Goal: Information Seeking & Learning: Learn about a topic

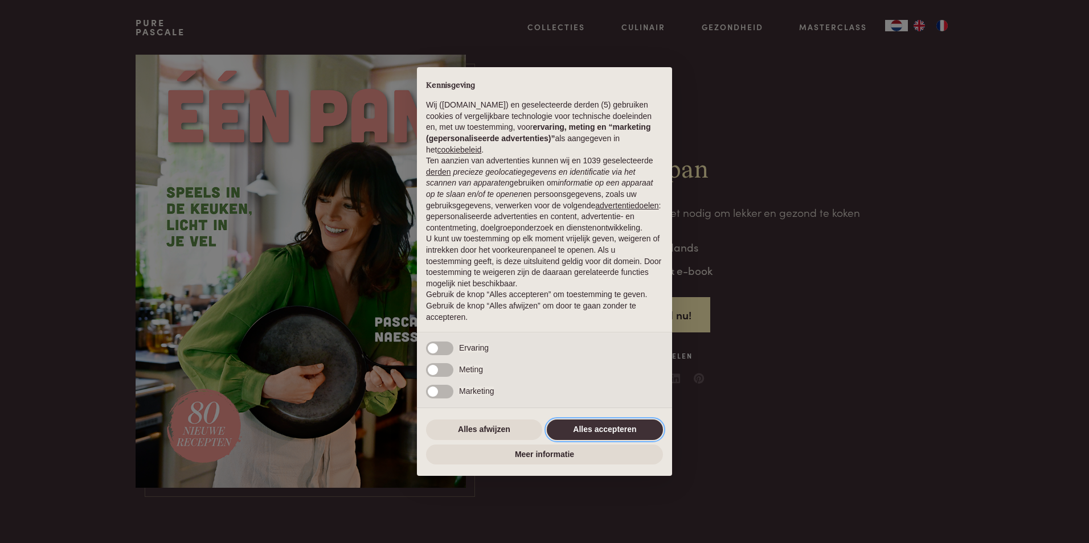
click at [609, 427] on button "Alles accepteren" at bounding box center [605, 430] width 116 height 20
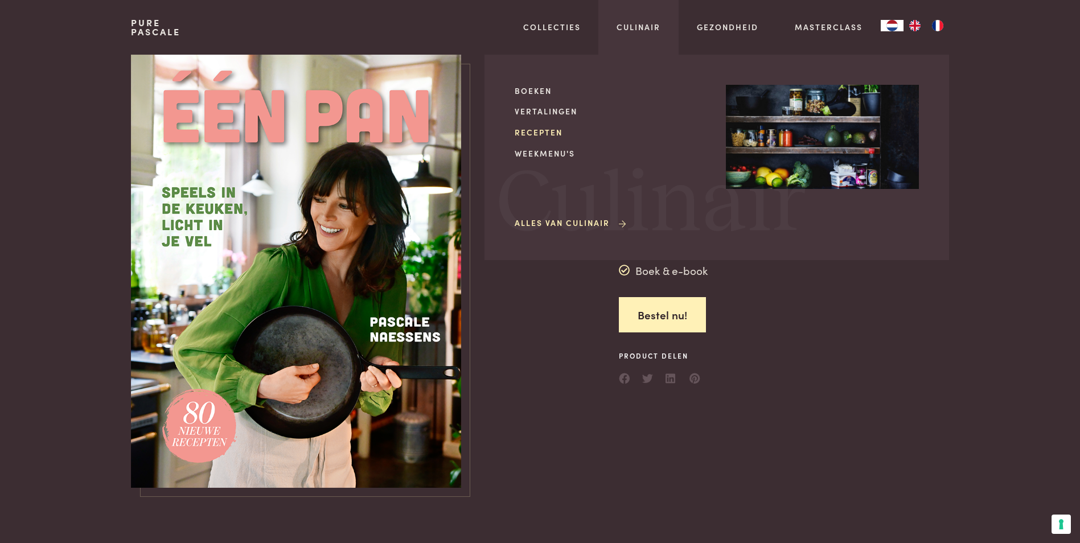
click at [539, 132] on link "Recepten" at bounding box center [611, 132] width 193 height 12
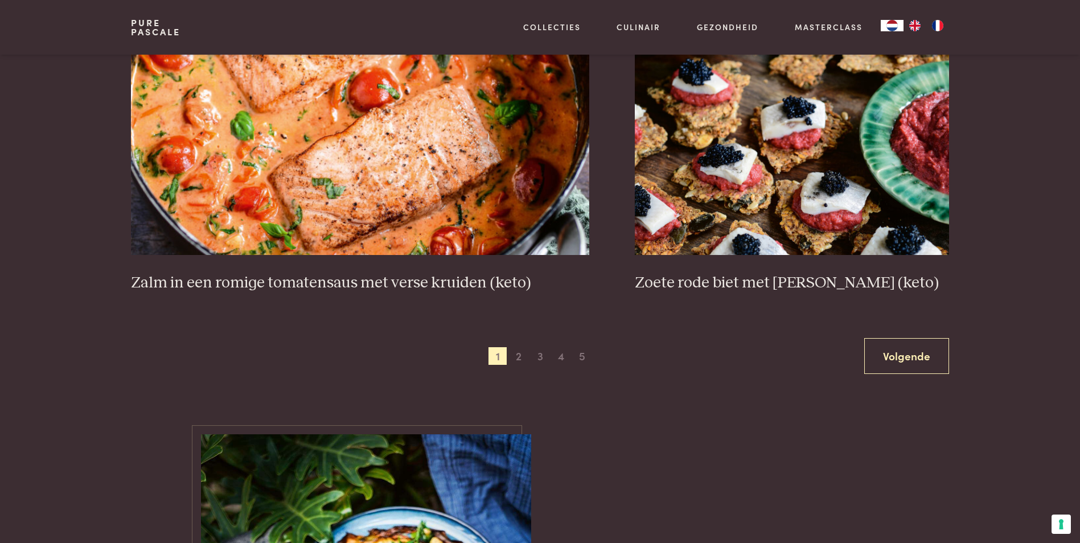
scroll to position [2078, 0]
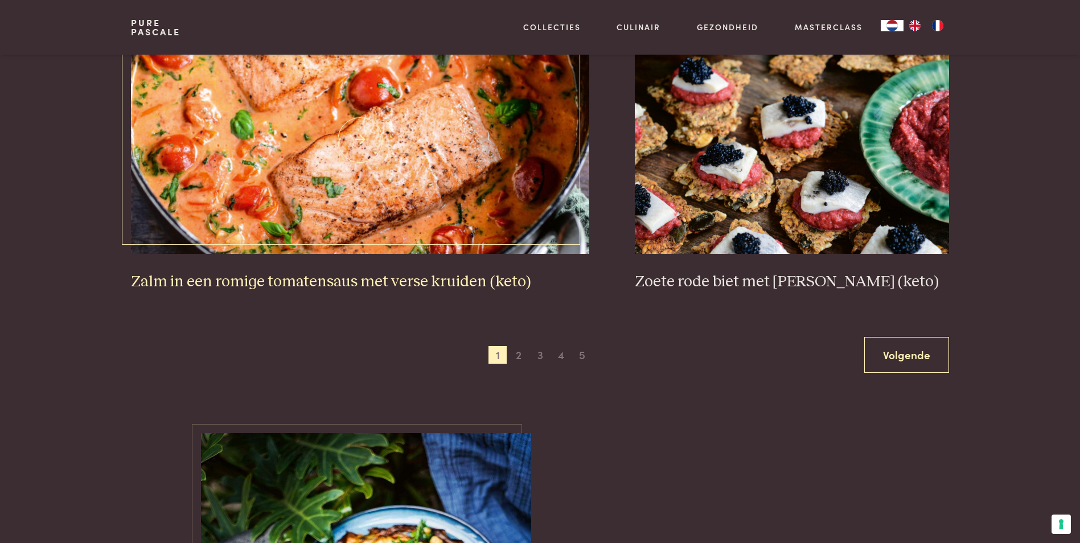
click at [234, 171] on img at bounding box center [360, 140] width 458 height 228
click at [914, 359] on link "Volgende" at bounding box center [906, 355] width 85 height 36
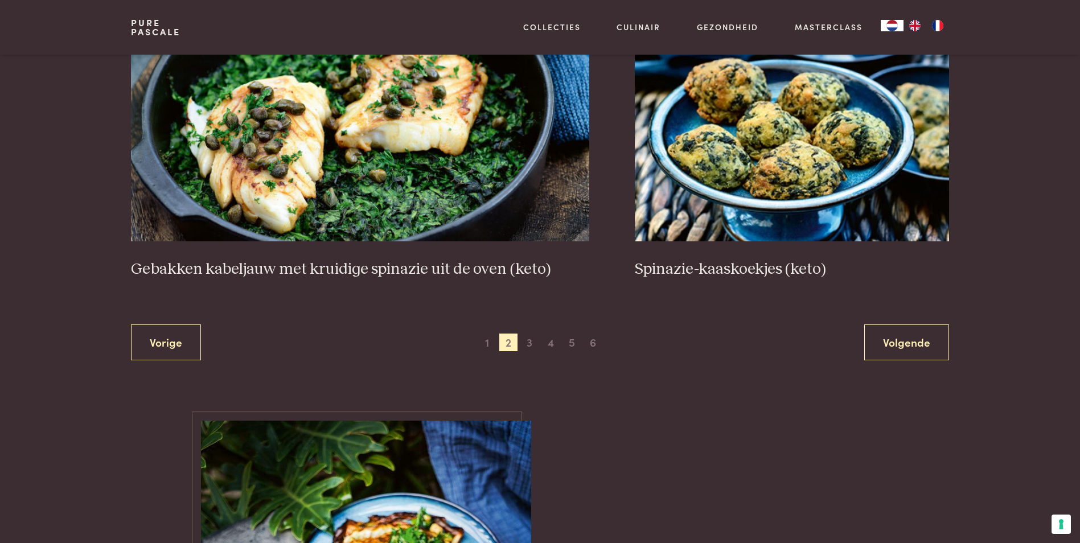
scroll to position [2097, 0]
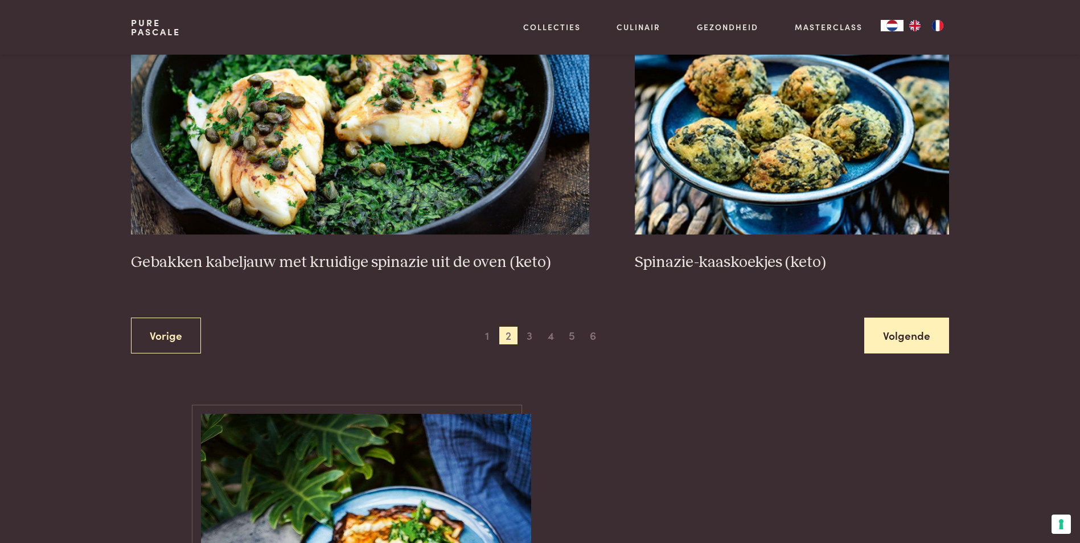
click at [898, 334] on link "Volgende" at bounding box center [906, 336] width 85 height 36
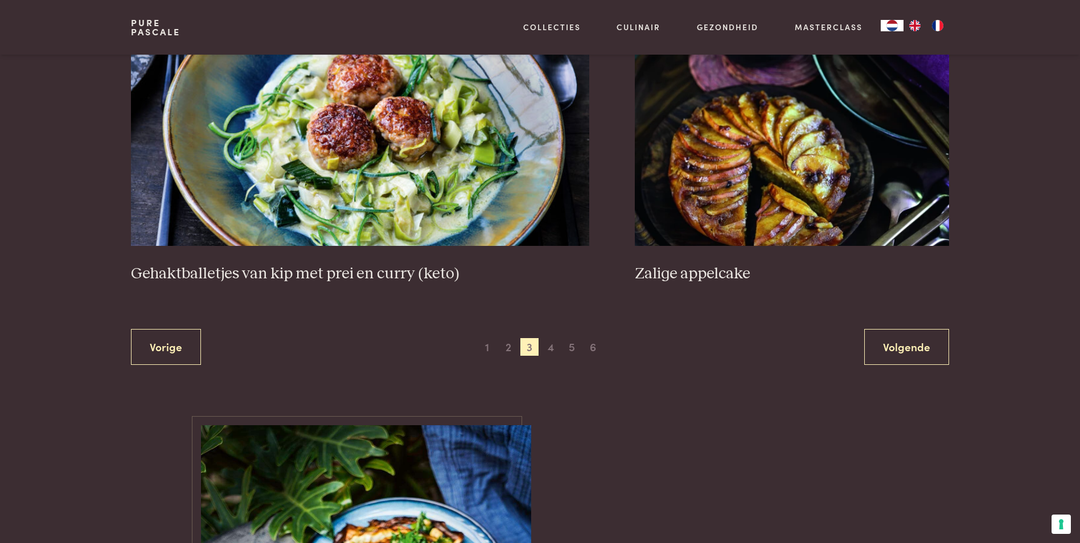
scroll to position [2126, 0]
click at [901, 348] on link "Volgende" at bounding box center [906, 347] width 85 height 36
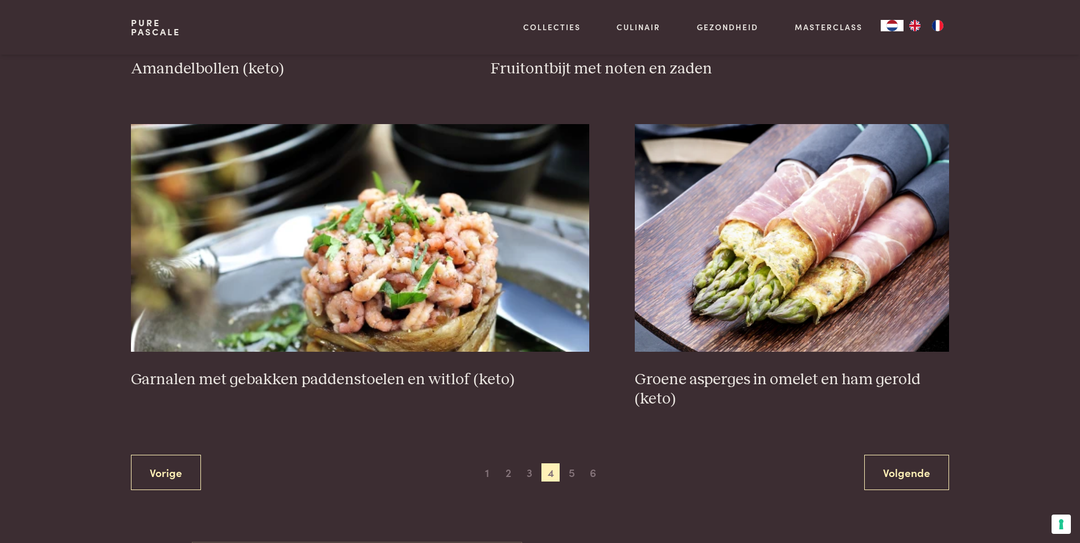
scroll to position [1984, 0]
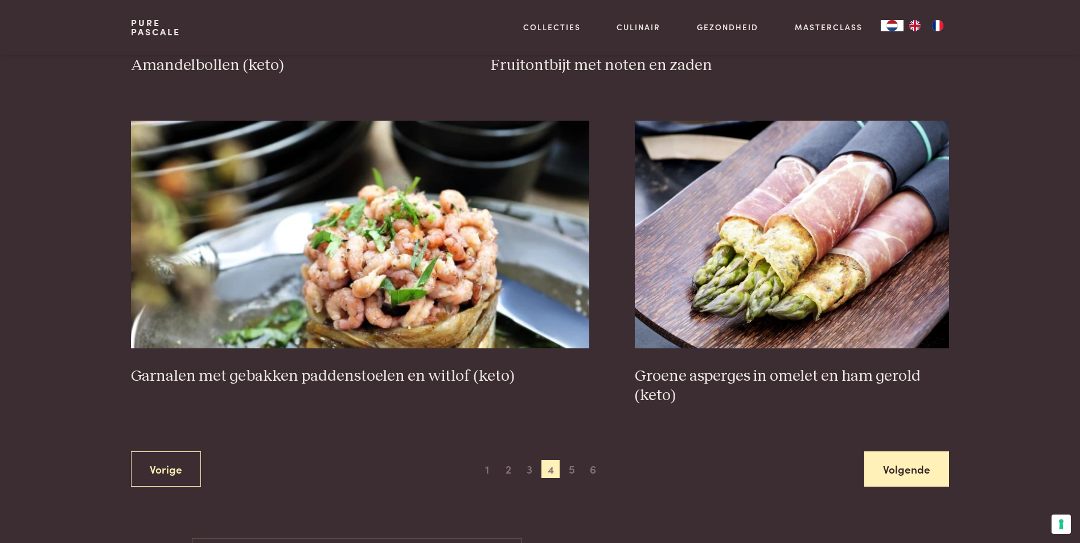
click at [905, 473] on link "Volgende" at bounding box center [906, 469] width 85 height 36
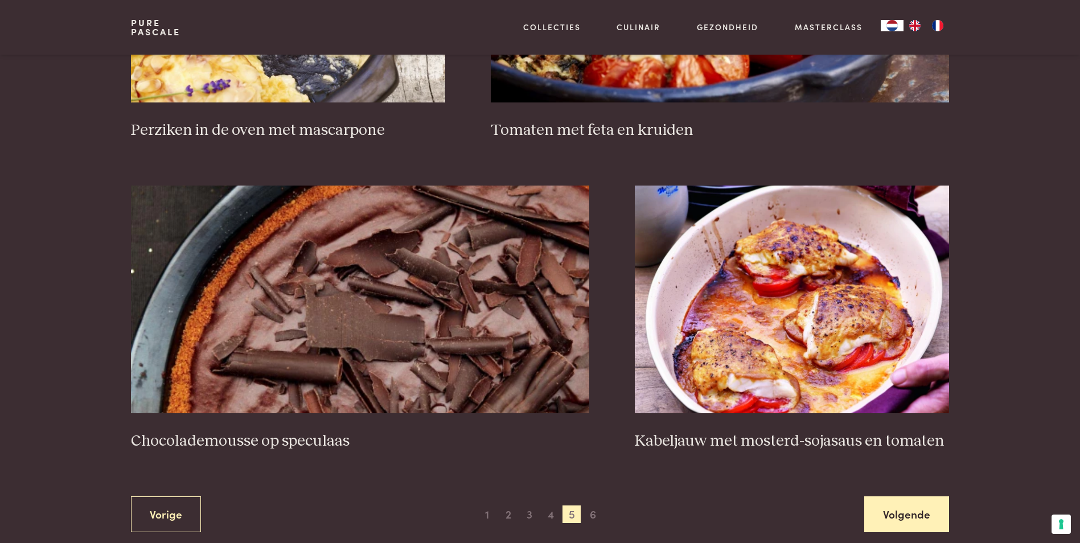
scroll to position [1927, 0]
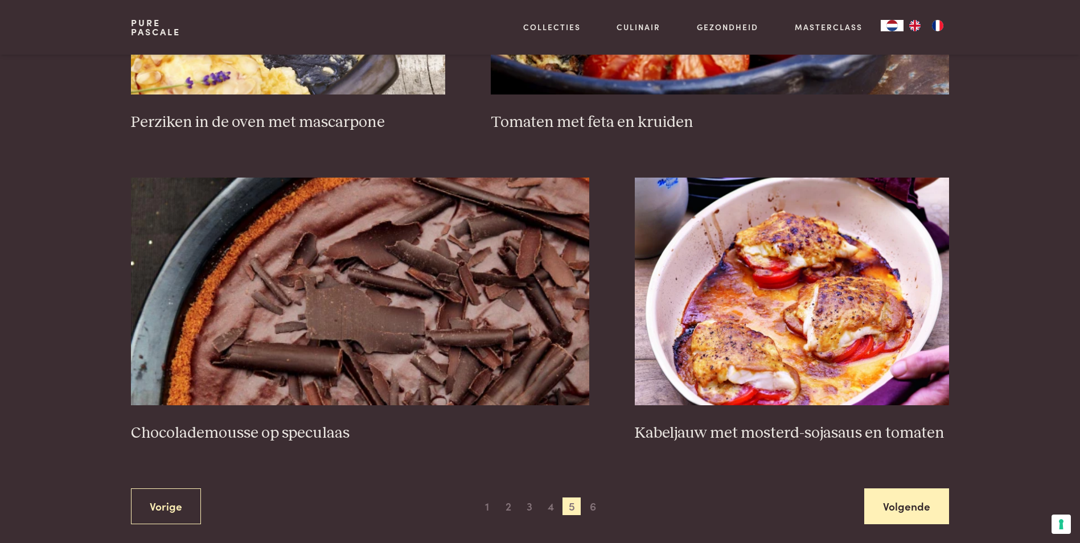
click at [913, 504] on link "Volgende" at bounding box center [906, 506] width 85 height 36
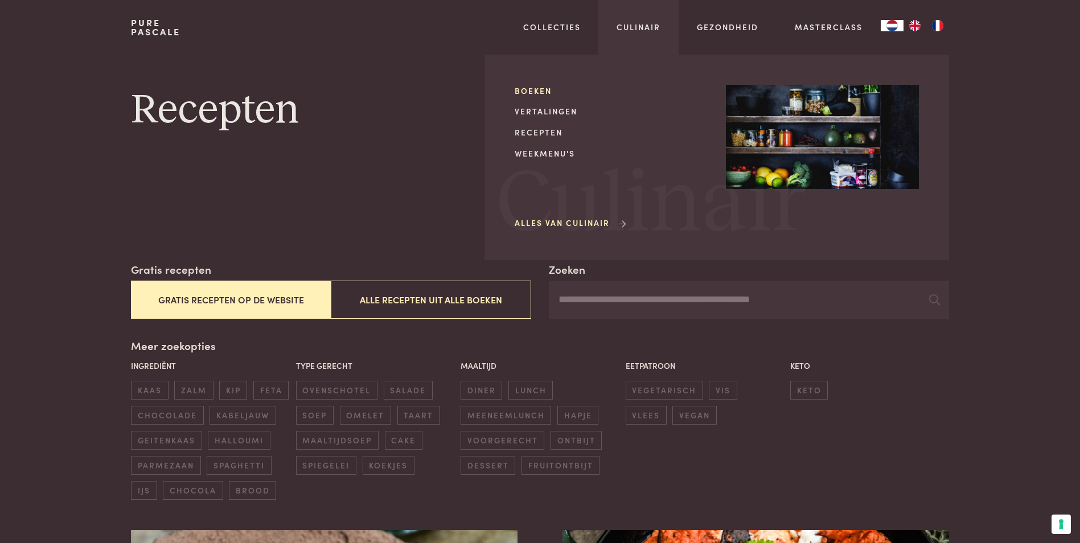
click at [532, 91] on link "Boeken" at bounding box center [611, 91] width 193 height 12
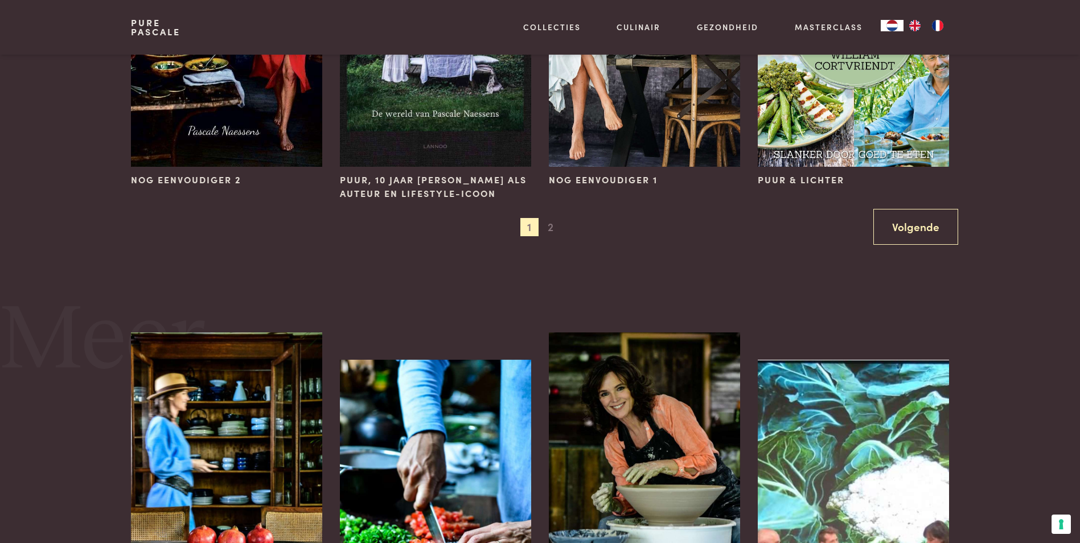
scroll to position [1267, 0]
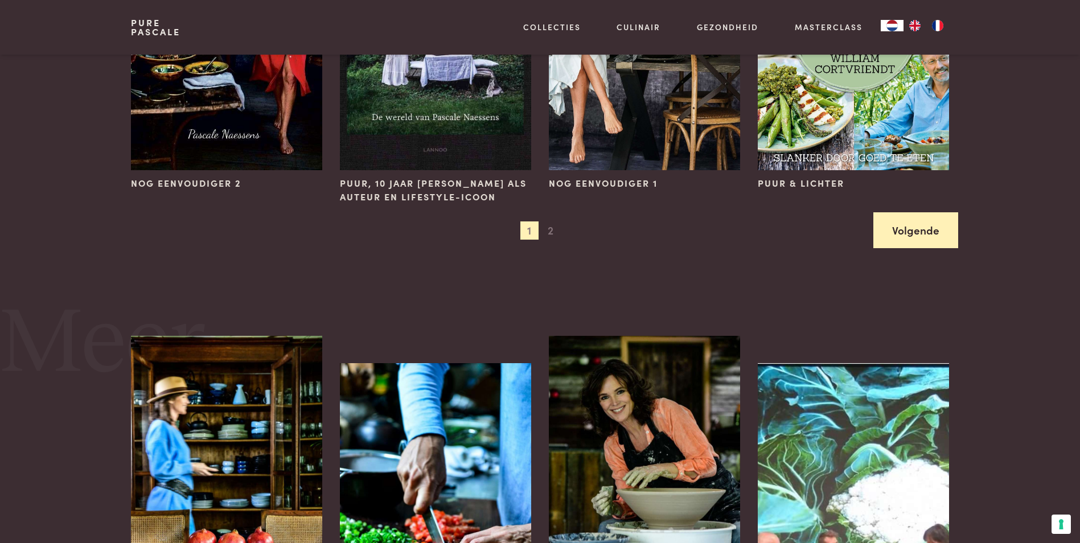
click at [911, 228] on link "Volgende" at bounding box center [915, 230] width 85 height 36
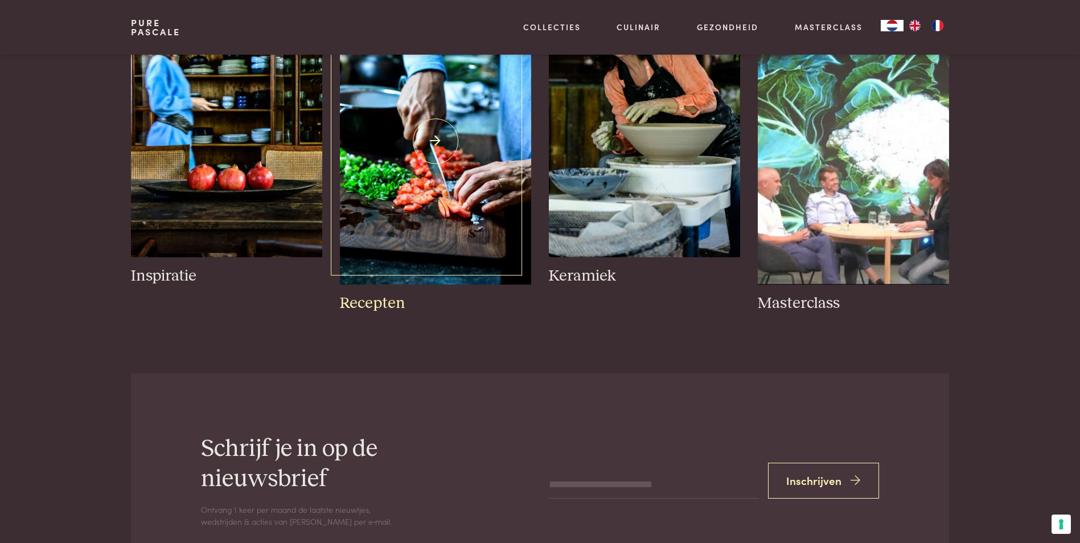
click at [410, 224] on img at bounding box center [435, 141] width 191 height 286
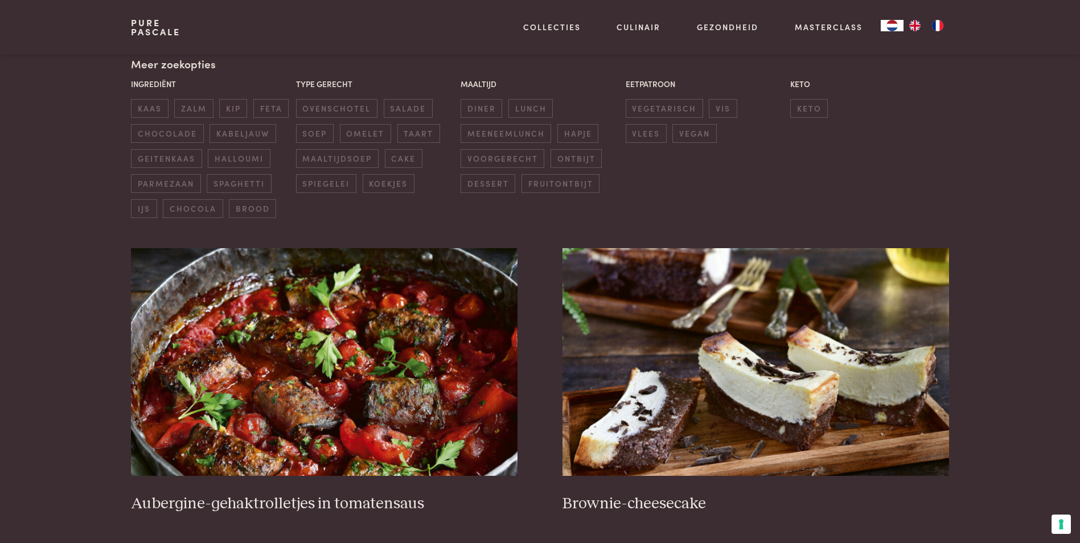
scroll to position [285, 0]
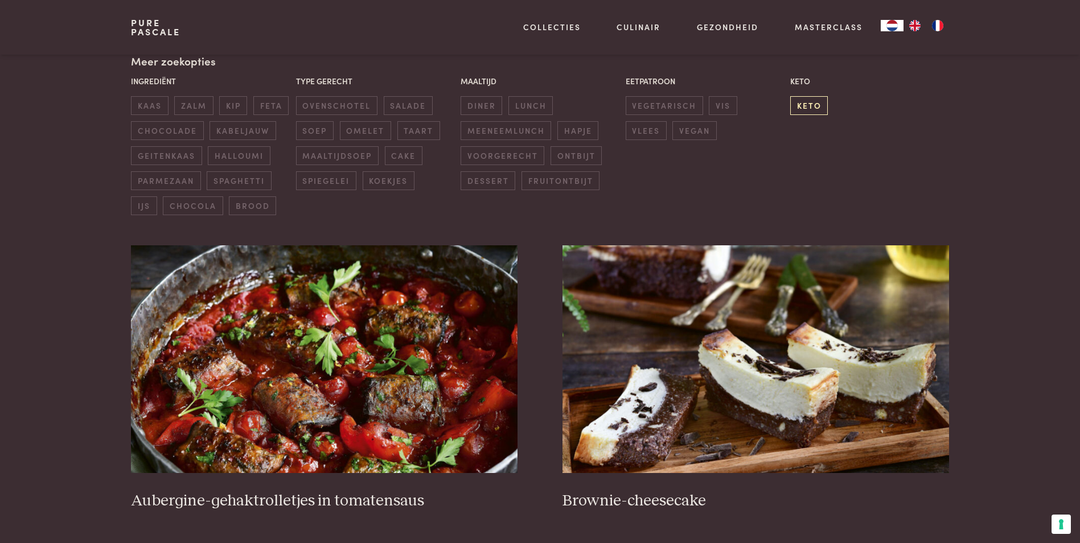
click at [808, 108] on span "keto" at bounding box center [809, 105] width 38 height 19
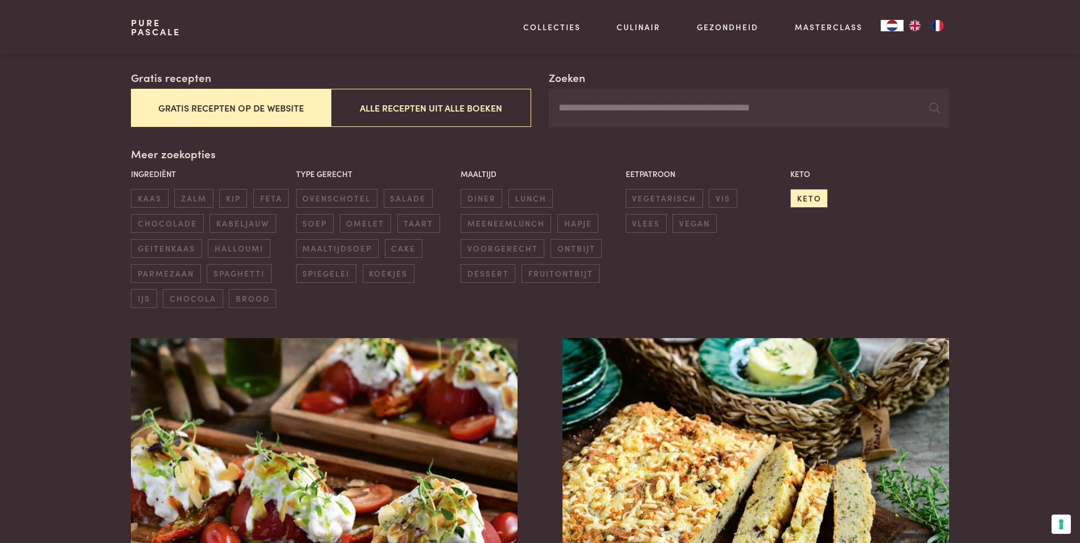
scroll to position [190, 0]
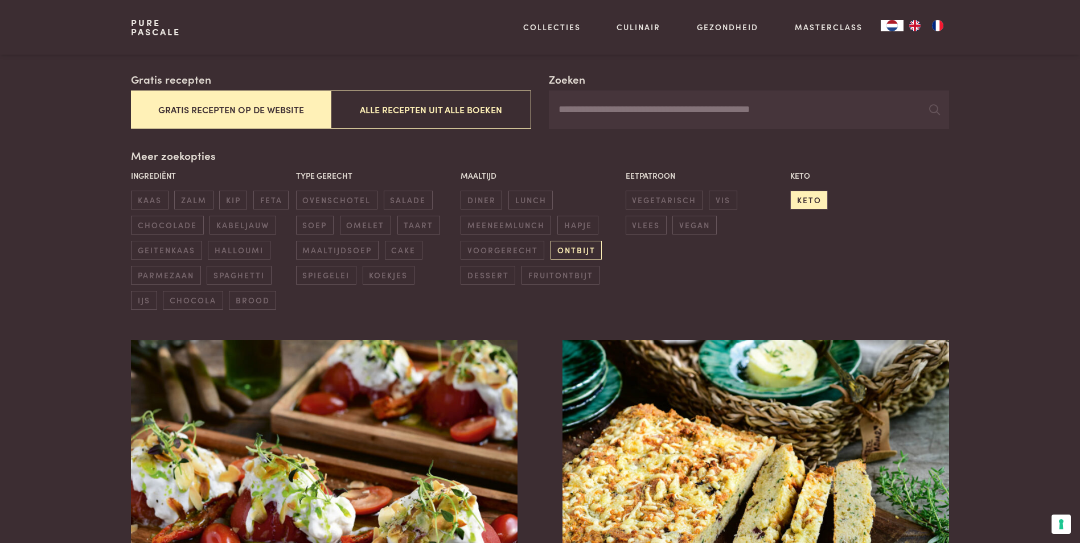
click at [578, 249] on span "ontbijt" at bounding box center [576, 250] width 51 height 19
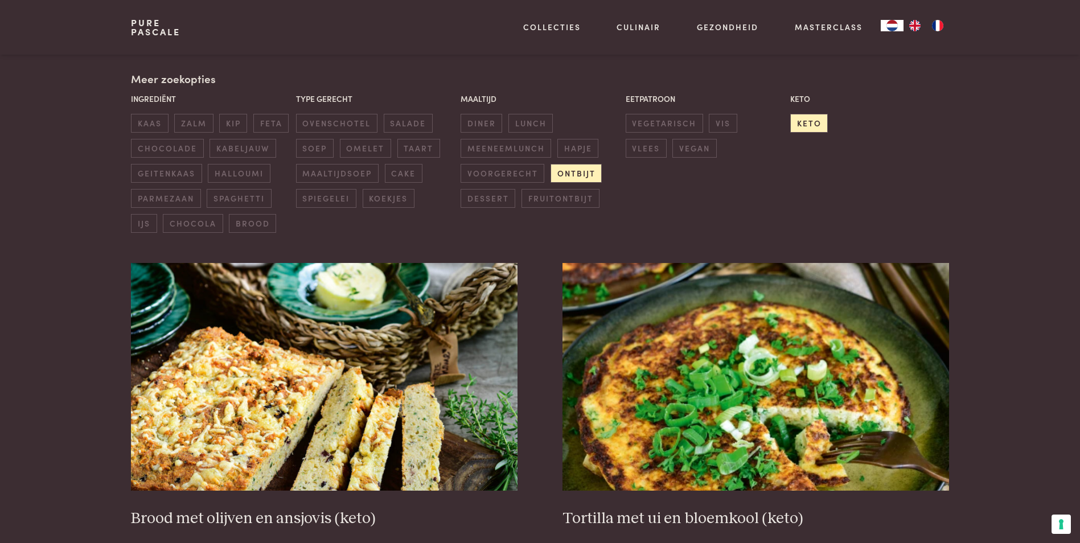
scroll to position [204, 0]
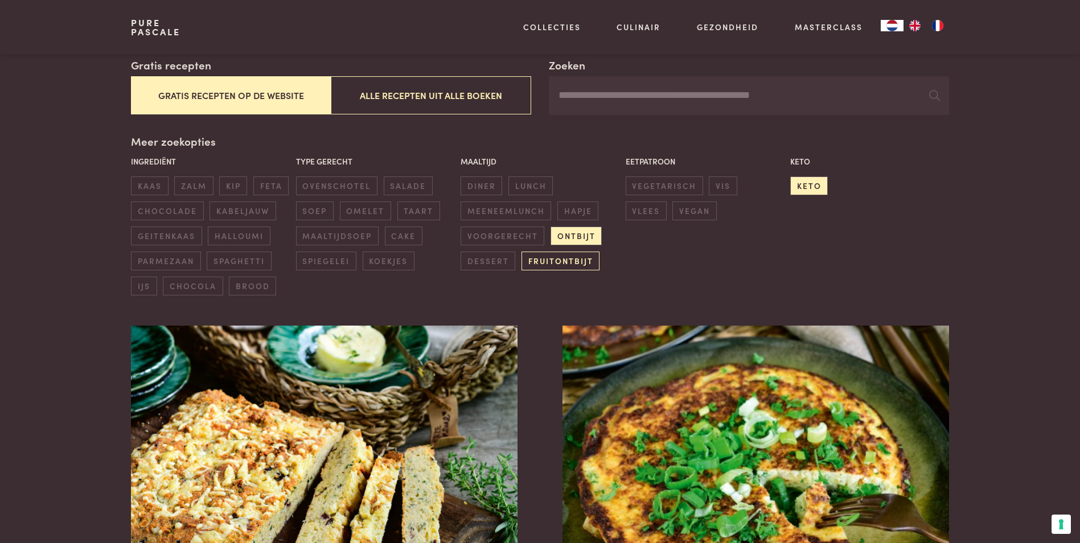
click at [561, 261] on span "fruitontbijt" at bounding box center [561, 261] width 78 height 19
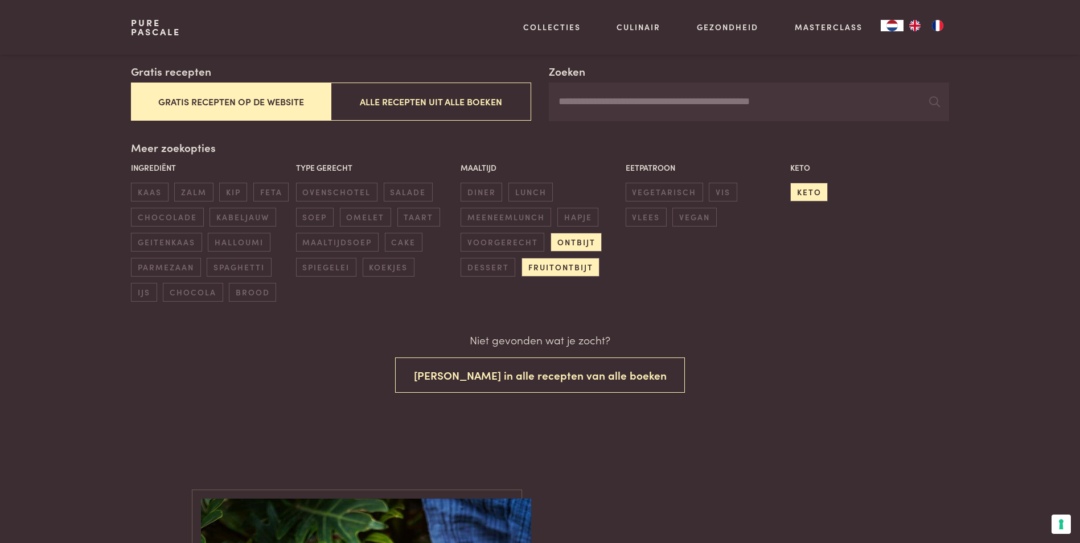
scroll to position [192, 0]
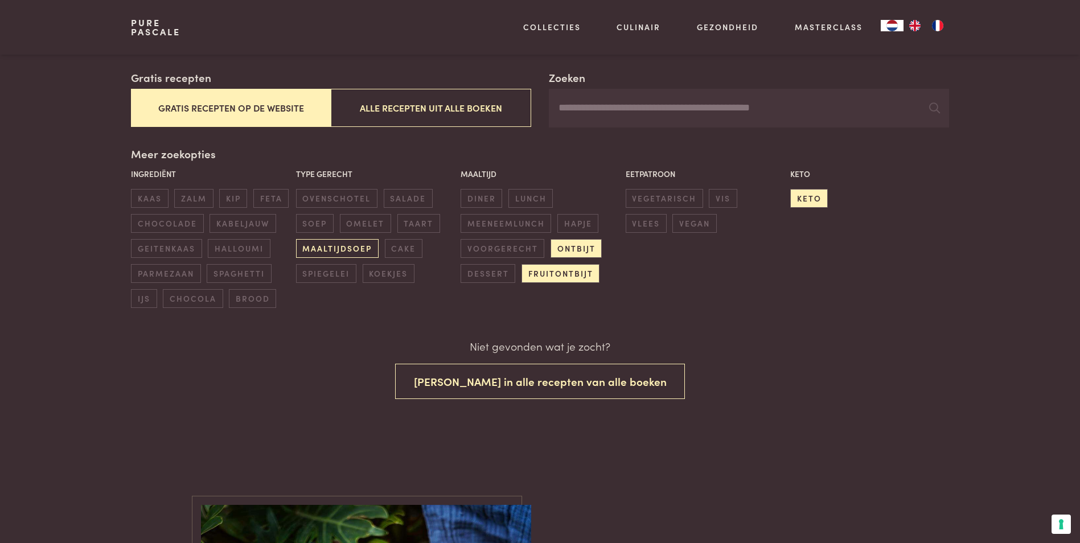
click at [333, 248] on span "maaltijdsoep" at bounding box center [337, 248] width 83 height 19
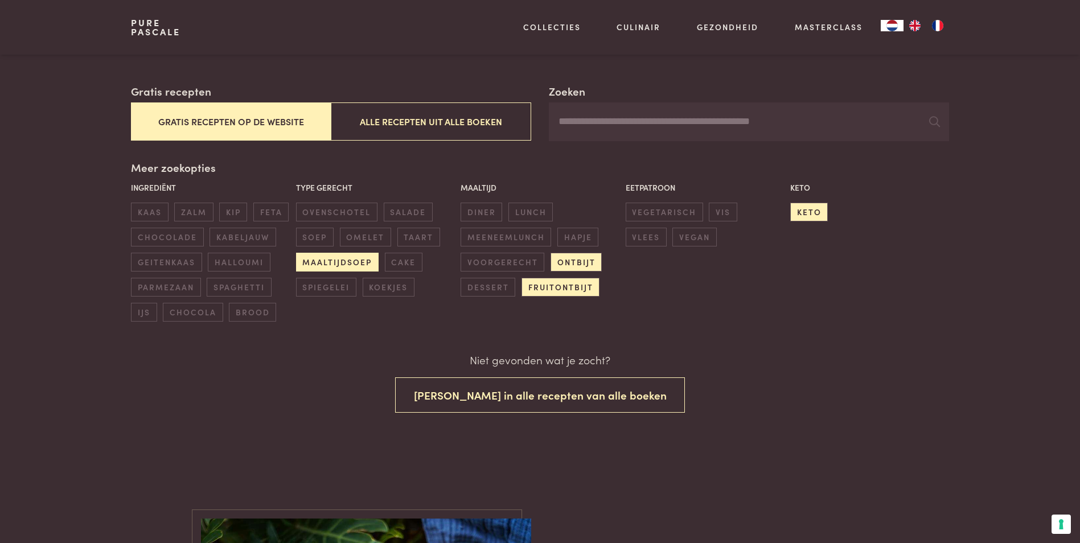
scroll to position [178, 0]
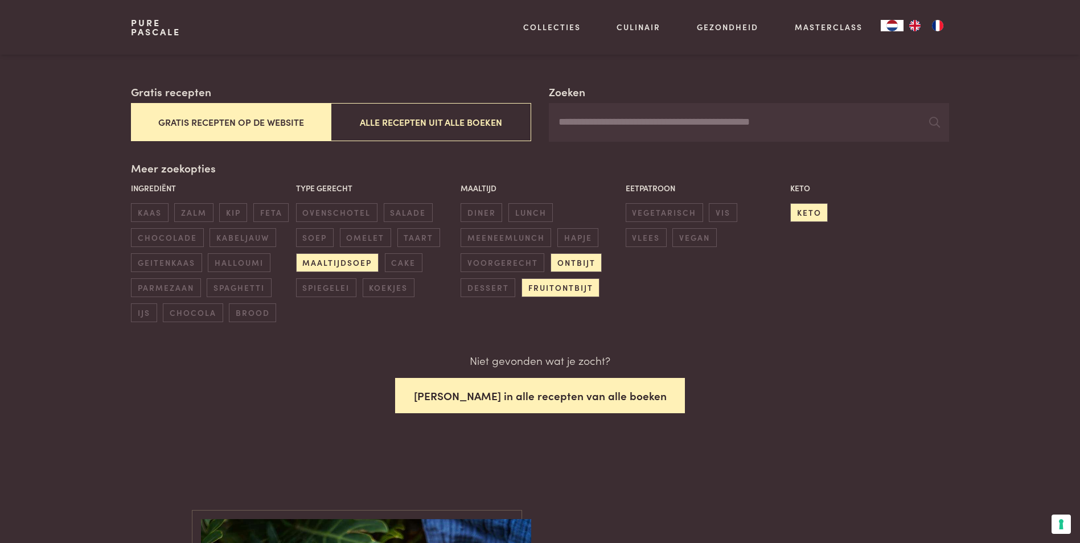
click at [480, 396] on button "[PERSON_NAME] in alle recepten van alle boeken" at bounding box center [540, 396] width 290 height 36
